Goal: Check status: Check status

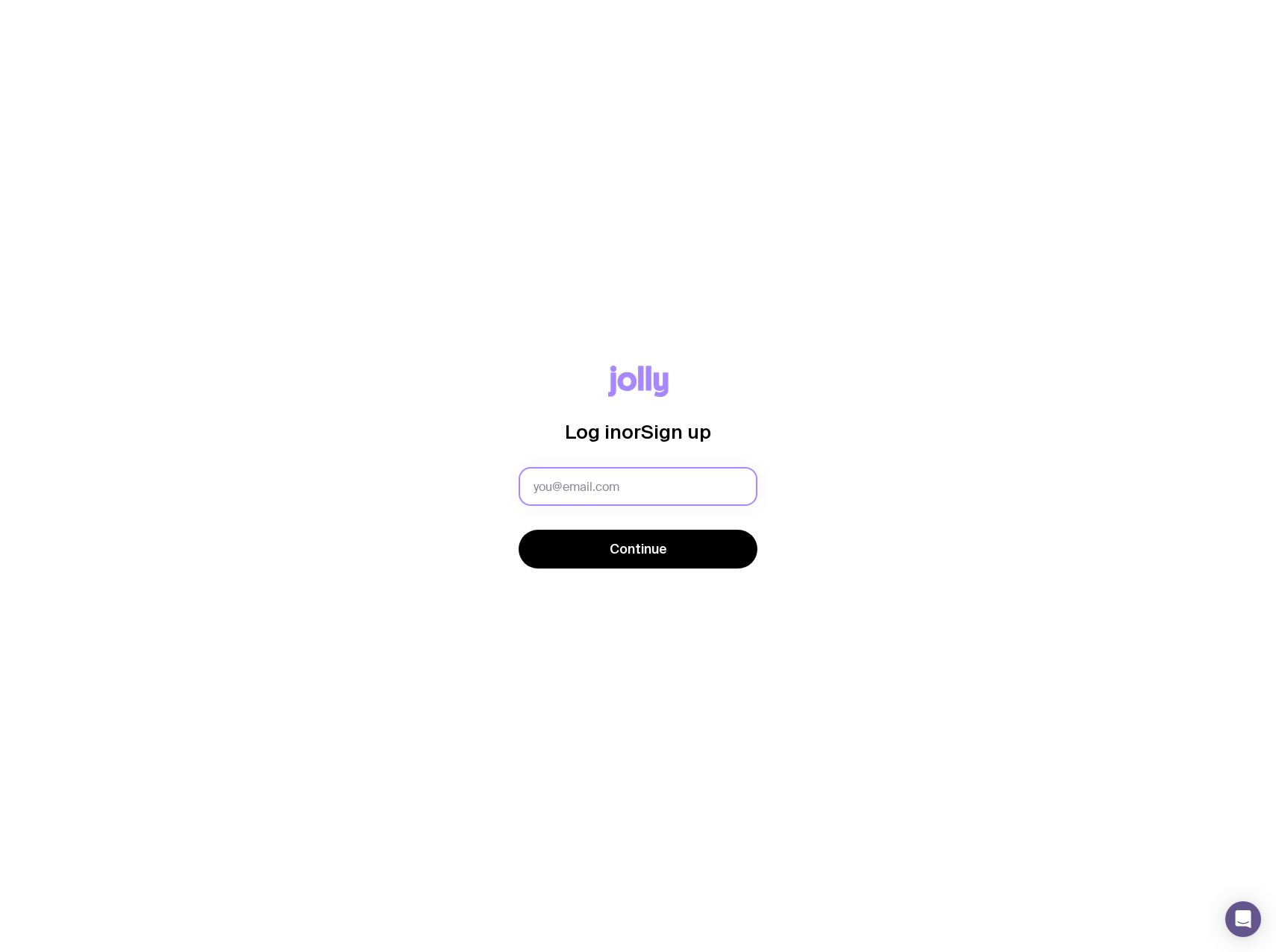
type input "[PERSON_NAME][EMAIL_ADDRESS][PERSON_NAME][DOMAIN_NAME]"
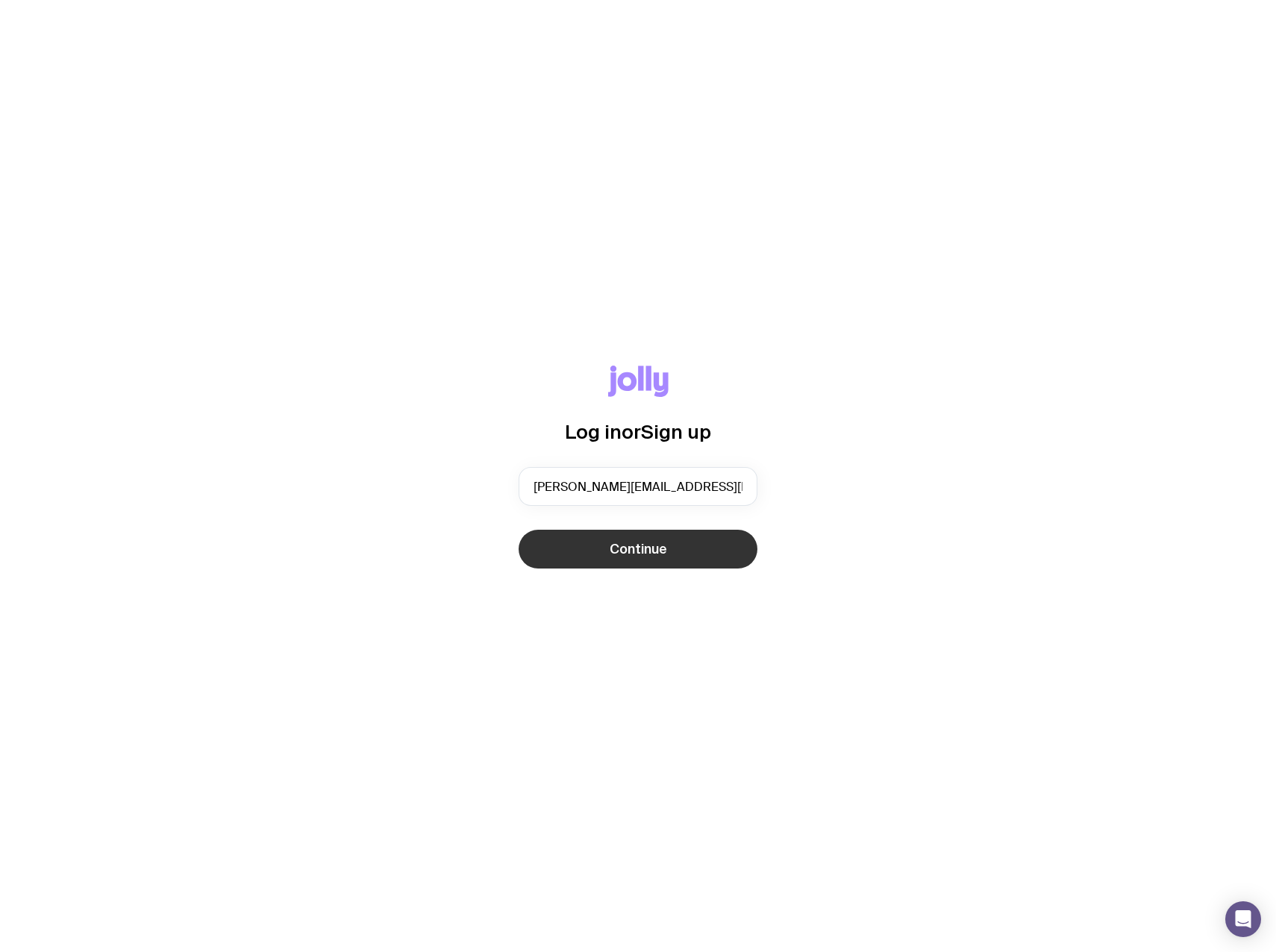
click at [620, 542] on span "Continue" at bounding box center [638, 549] width 57 height 18
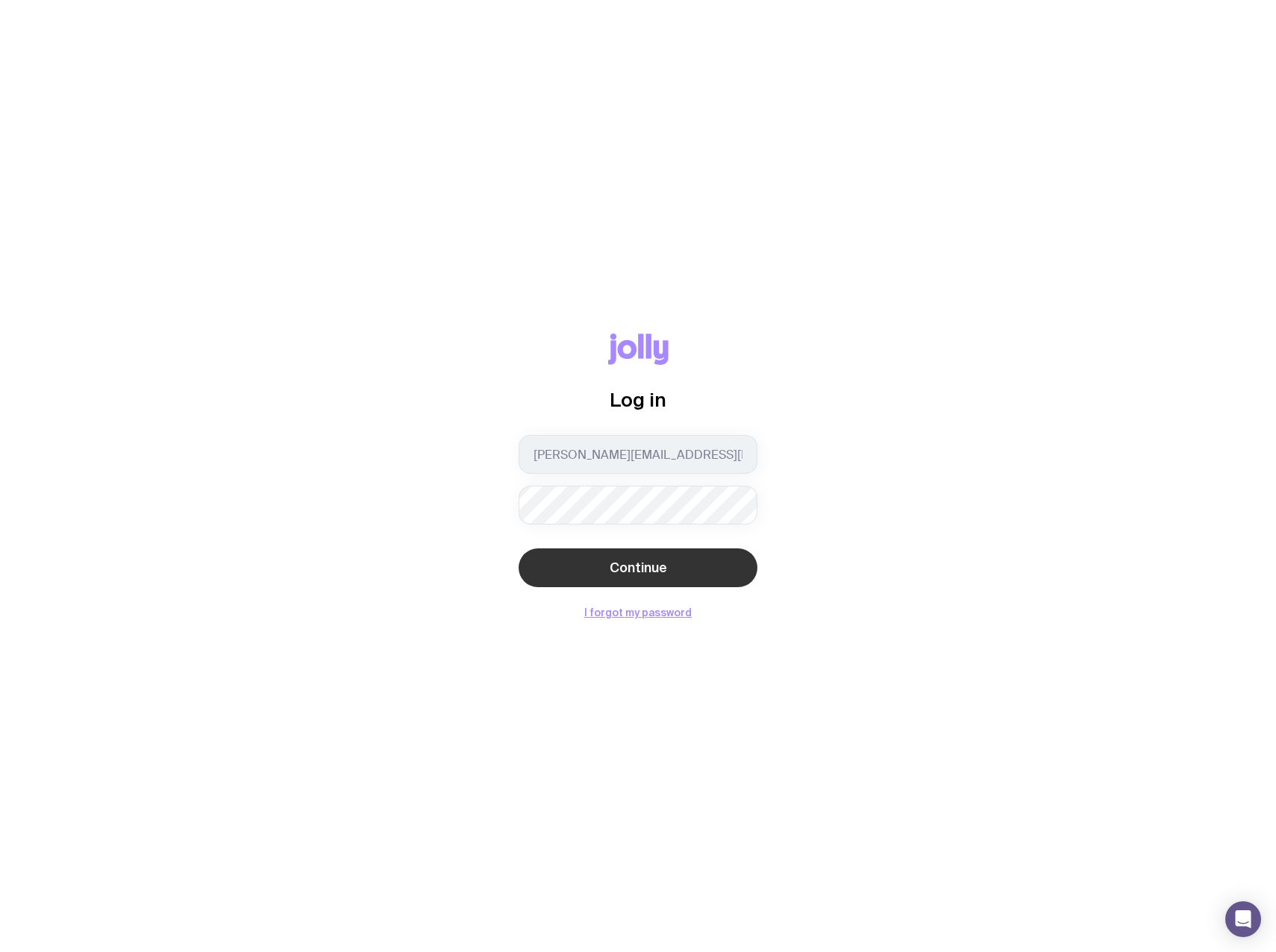
click at [596, 581] on button "Continue" at bounding box center [638, 567] width 239 height 39
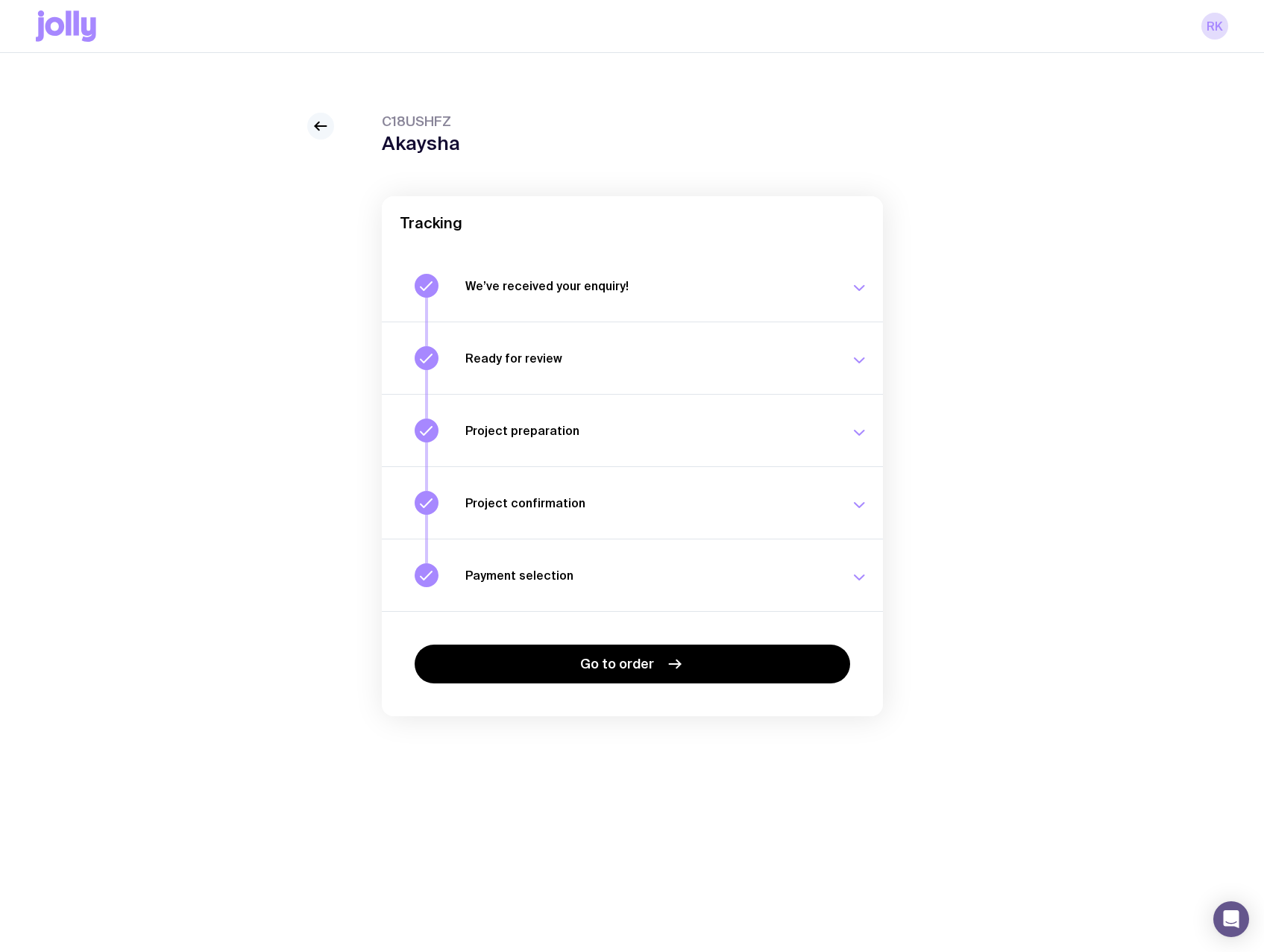
click at [327, 122] on icon at bounding box center [321, 126] width 18 height 18
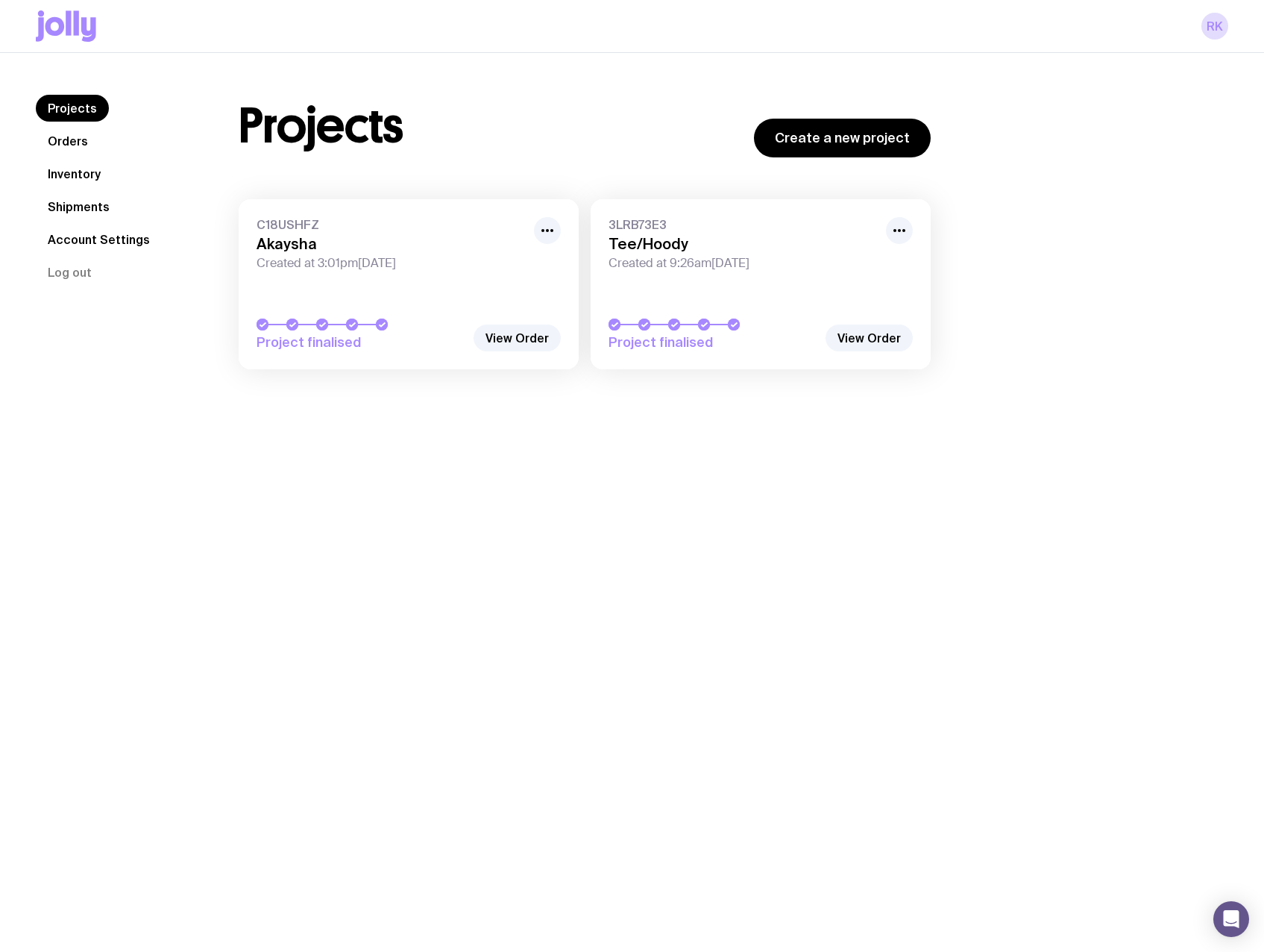
click at [474, 325] on div "Project finalised" at bounding box center [409, 335] width 305 height 32
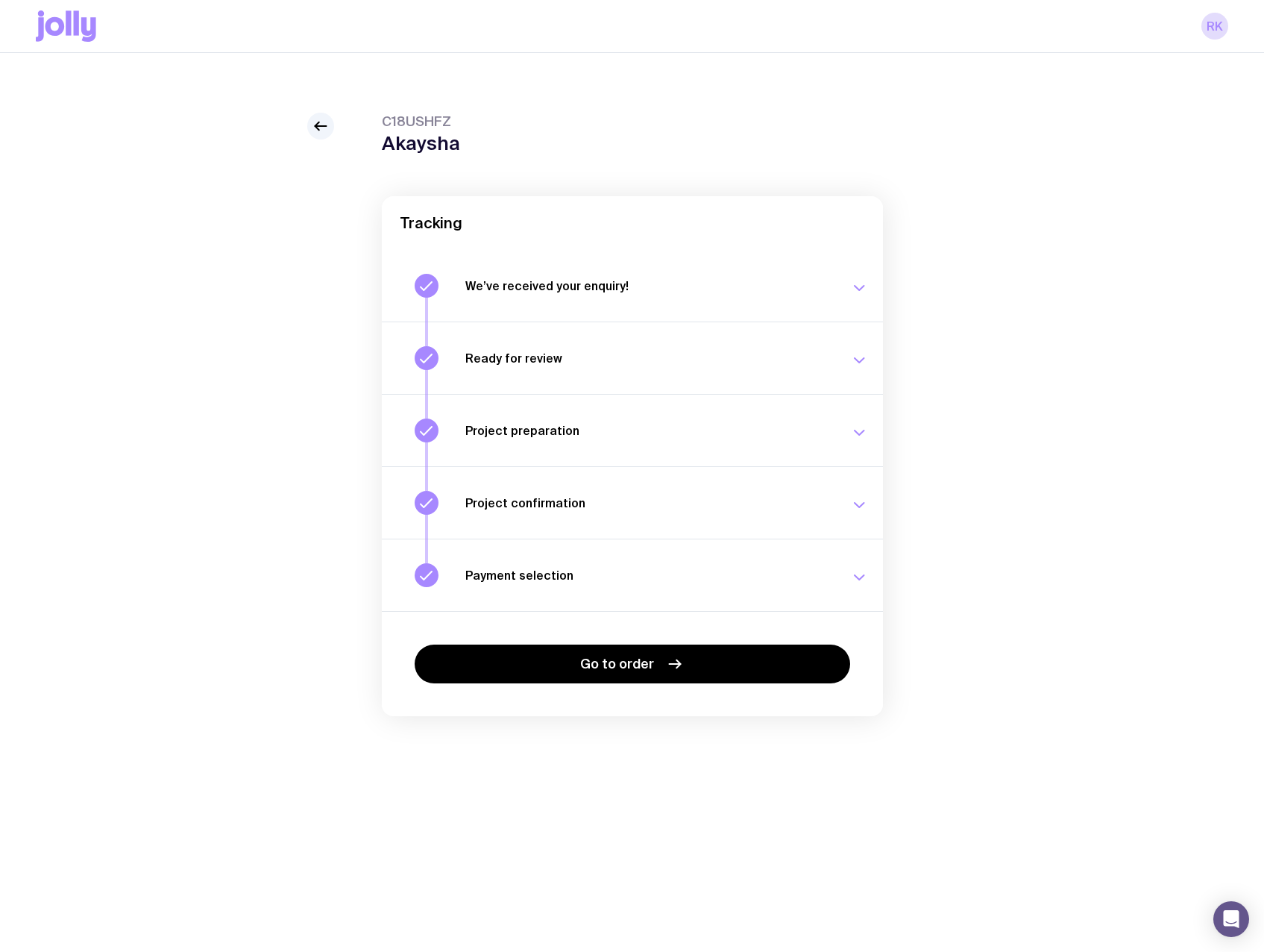
click at [809, 591] on button "Payment selection Choose your payment option to finalise your swag project. [DA…" at bounding box center [632, 575] width 501 height 73
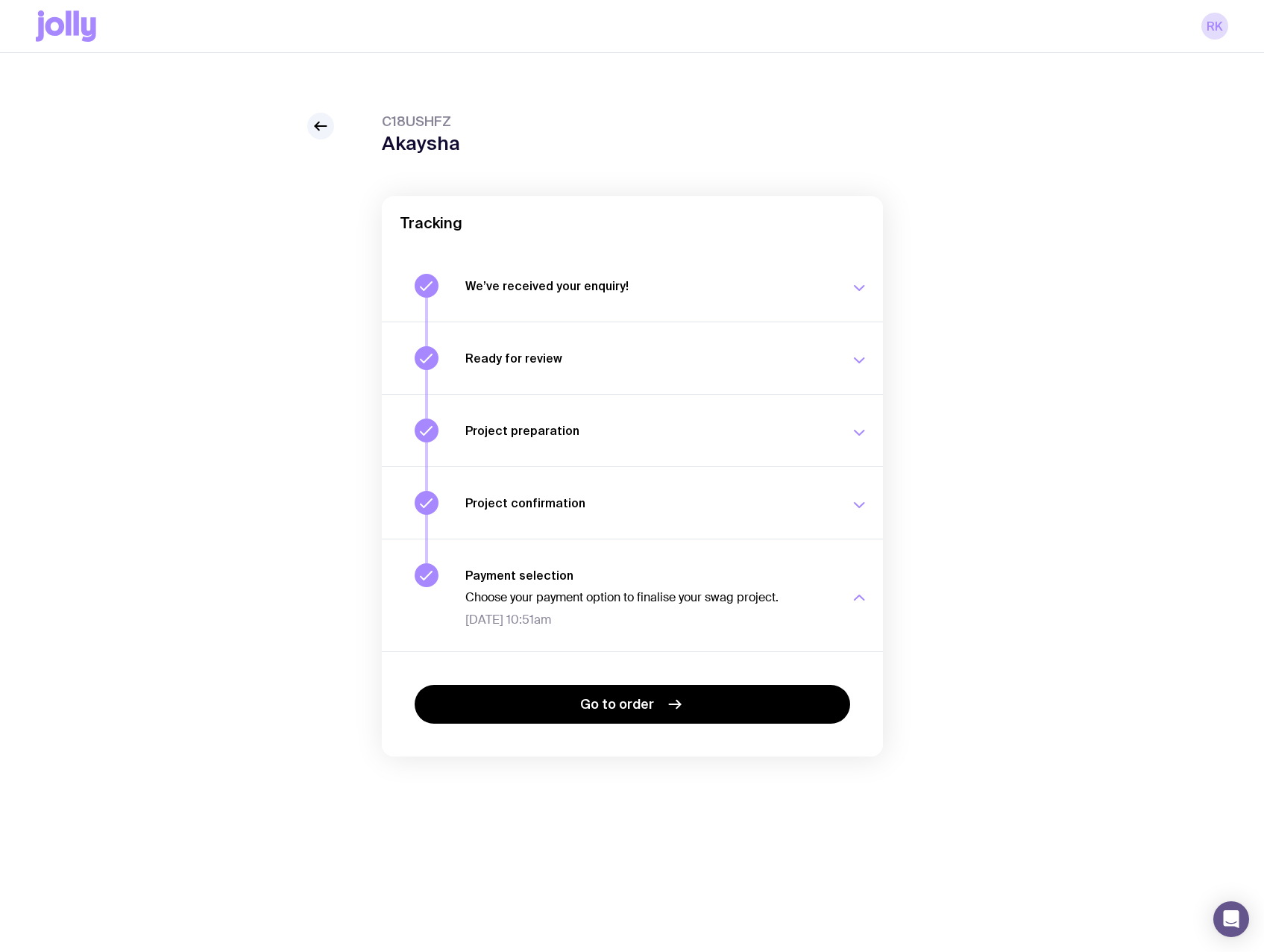
click at [815, 539] on button "Project confirmation Your project details have been confirmed. [DATE] 10:51am" at bounding box center [632, 595] width 501 height 113
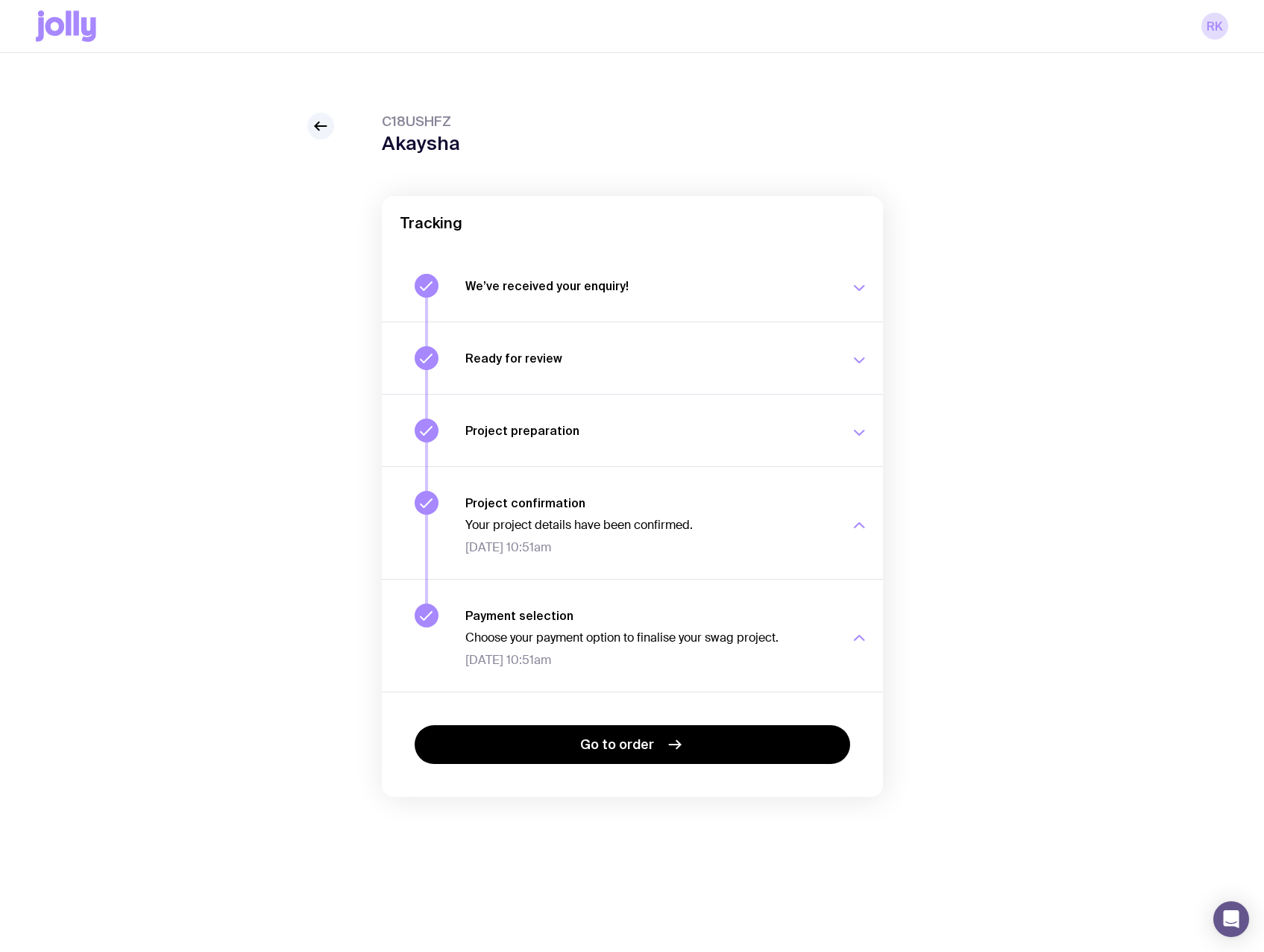
click at [816, 466] on button "Project preparation Your project details are ready for review. [DATE] 3:04pm" at bounding box center [632, 522] width 501 height 113
